Goal: Transaction & Acquisition: Purchase product/service

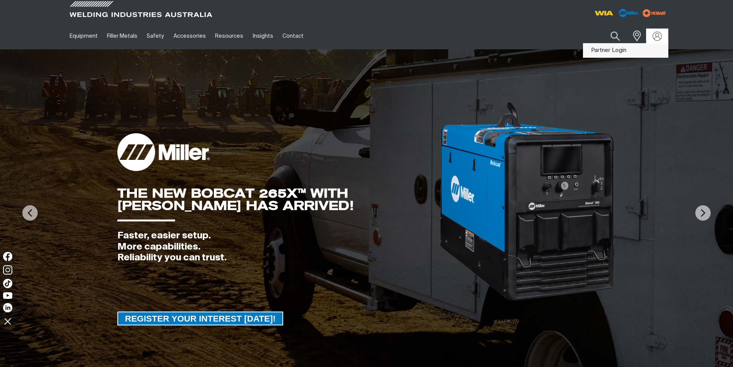
click at [623, 51] on link "Partner Login" at bounding box center [625, 50] width 85 height 14
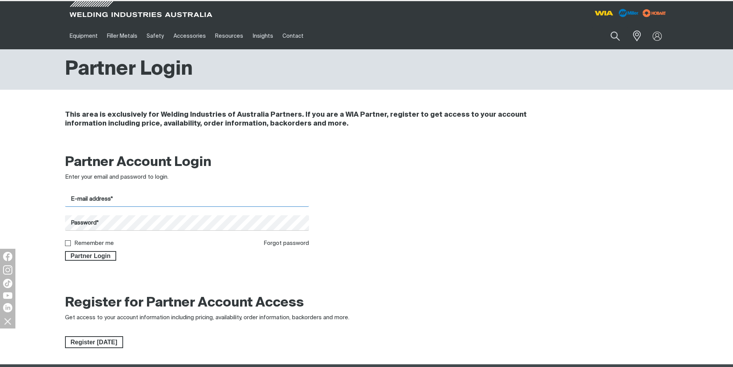
type input "[PERSON_NAME][EMAIL_ADDRESS][DOMAIN_NAME]"
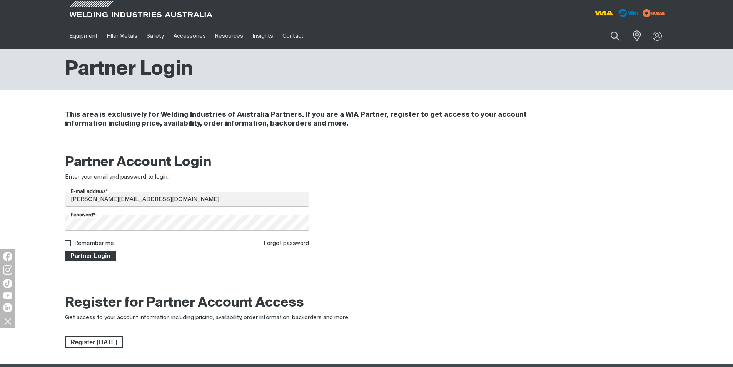
click at [102, 251] on button "Partner Login" at bounding box center [91, 256] width 52 height 10
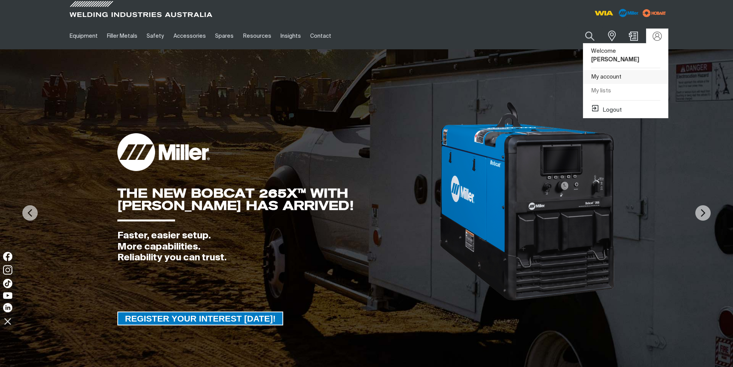
click at [616, 70] on link "My account" at bounding box center [625, 77] width 85 height 14
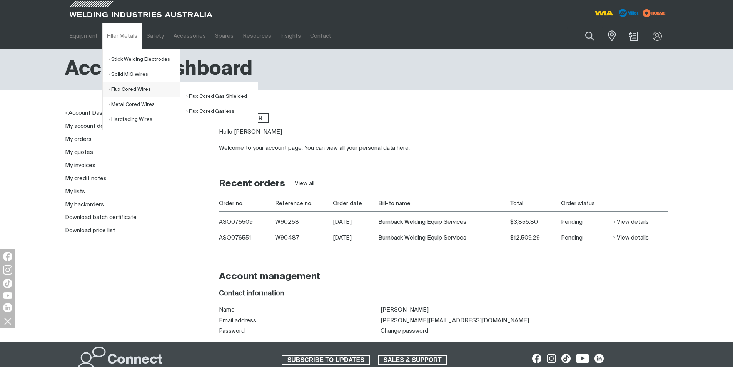
click at [106, 90] on li "Flux Cored Wires Flux Cored Gas Shielded Flux Cored Gasless" at bounding box center [141, 89] width 77 height 15
click at [113, 88] on link "Flux Cored Wires" at bounding box center [144, 89] width 72 height 15
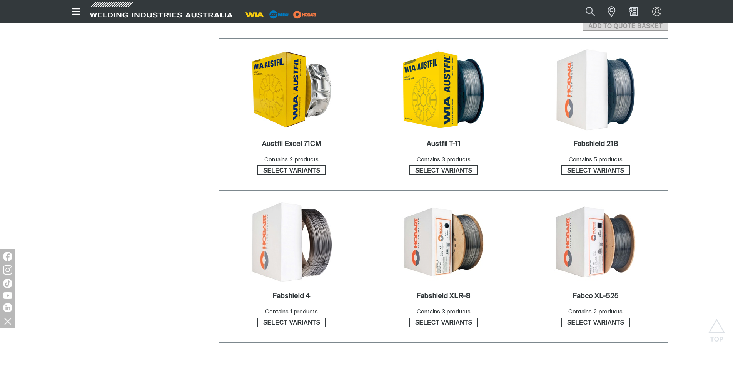
scroll to position [346, 0]
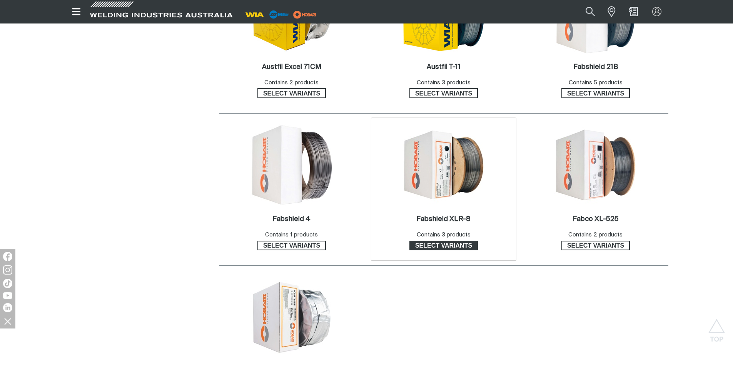
click at [458, 243] on span "Select variants" at bounding box center [443, 245] width 67 height 10
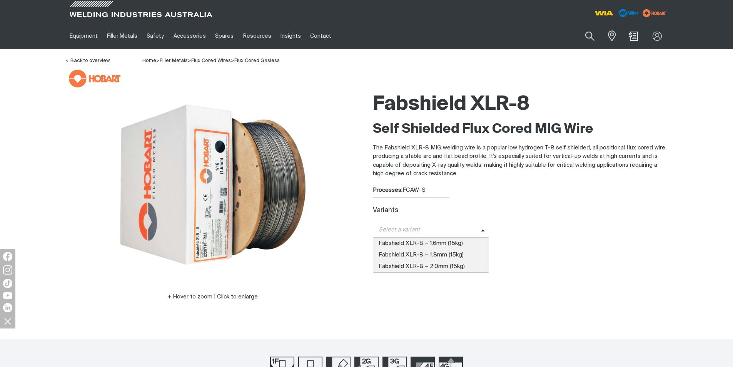
click at [446, 231] on span "Select a variant" at bounding box center [427, 229] width 108 height 9
click at [439, 241] on span "Fabshield XLR-8 – 1.6mm (15kg)" at bounding box center [431, 243] width 117 height 12
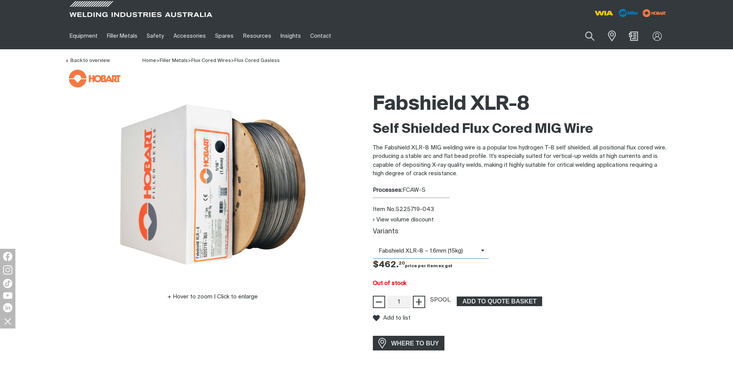
scroll to position [38, 0]
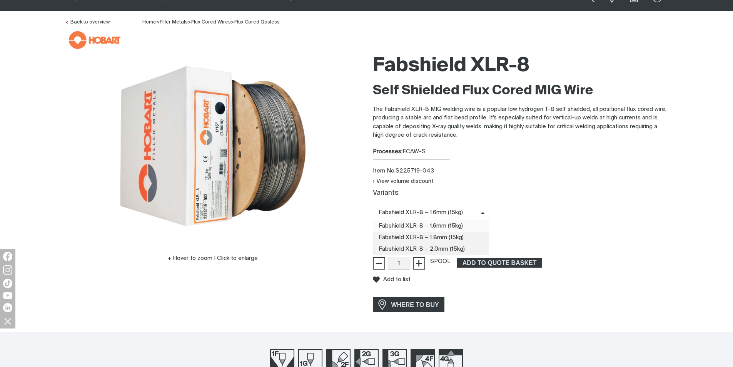
click at [458, 218] on span "Fabshield XLR-8 – 1.6mm (15kg)" at bounding box center [431, 212] width 117 height 15
click at [436, 237] on span "Fabshield XLR-8 – 1.8mm (15kg)" at bounding box center [431, 238] width 117 height 12
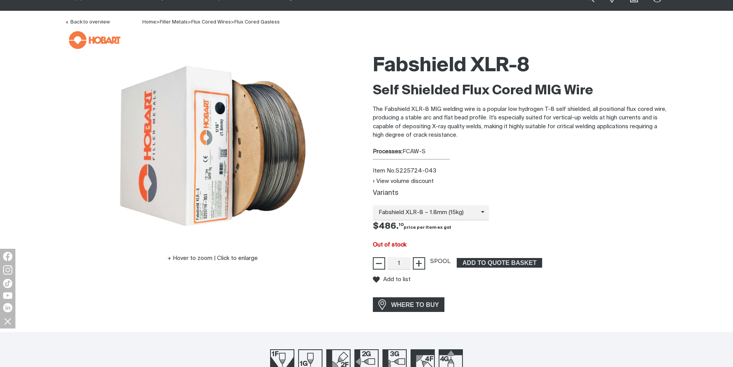
click at [392, 177] on div "View volume discount" at bounding box center [520, 181] width 295 height 9
click at [390, 181] on button "View volume discount" at bounding box center [403, 181] width 61 height 7
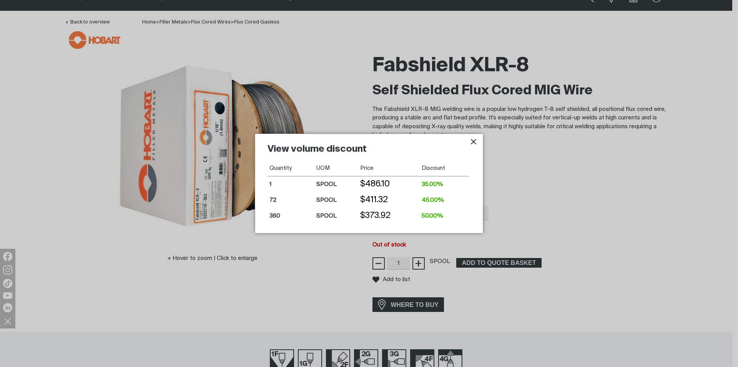
click at [424, 218] on td "50.00%" at bounding box center [444, 216] width 49 height 16
click at [475, 140] on icon "Close pop-up overlay" at bounding box center [473, 141] width 5 height 5
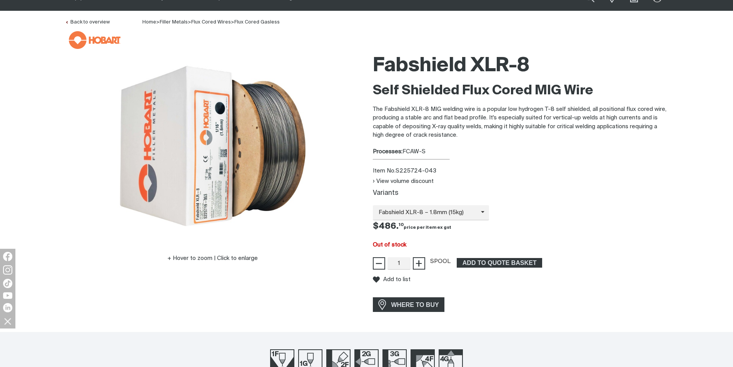
scroll to position [0, 0]
